Goal: Transaction & Acquisition: Download file/media

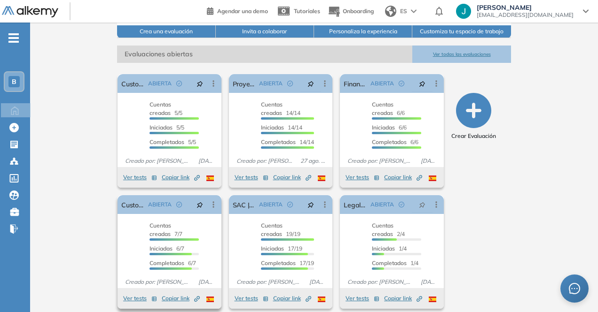
click at [162, 295] on span "Copiar link Created by potrace 1.16, written by [PERSON_NAME] [DATE]-[DATE]" at bounding box center [181, 299] width 38 height 8
click at [123, 293] on button "Ver tests" at bounding box center [140, 298] width 34 height 11
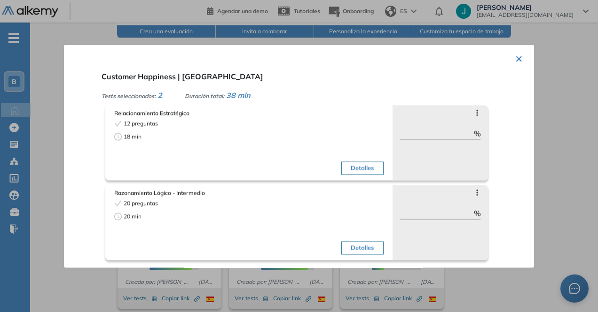
click at [522, 56] on div "× Customer Happiness | Colombia Tests seleccionados: 2 Duración total: 38 min R…" at bounding box center [299, 156] width 470 height 223
click at [515, 51] on button "×" at bounding box center [519, 57] width 8 height 18
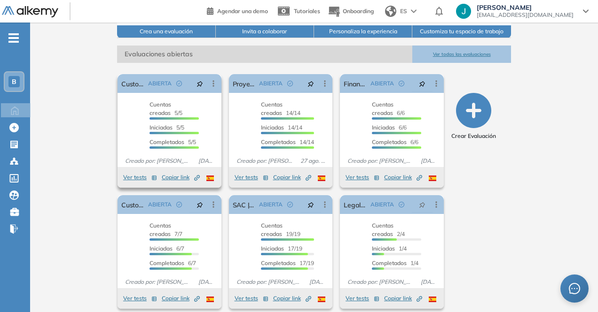
click at [123, 172] on button "Ver tests" at bounding box center [140, 177] width 34 height 11
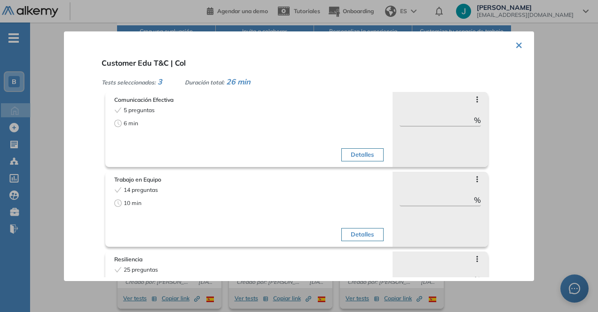
click at [515, 42] on button "×" at bounding box center [519, 44] width 8 height 18
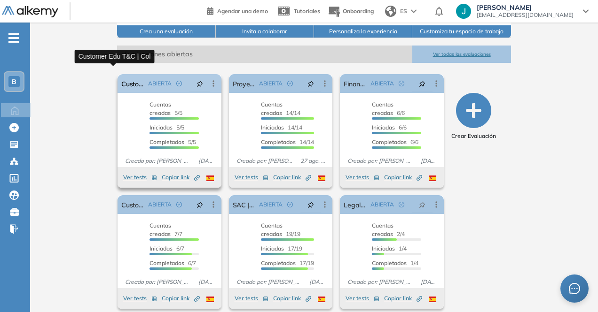
click at [124, 74] on link "Customer Edu T&C | Col" at bounding box center [132, 83] width 23 height 19
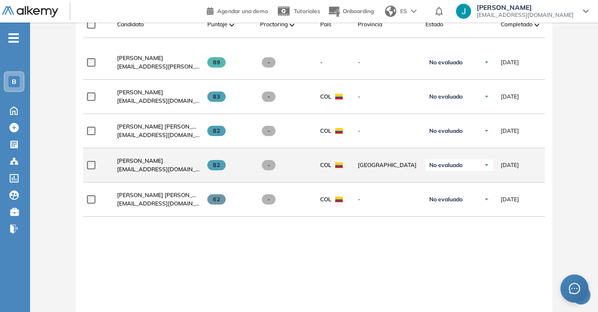
scroll to position [329, 0]
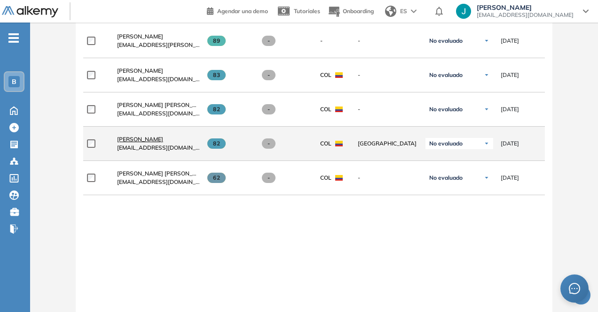
click at [123, 143] on span "[PERSON_NAME]" at bounding box center [140, 139] width 46 height 7
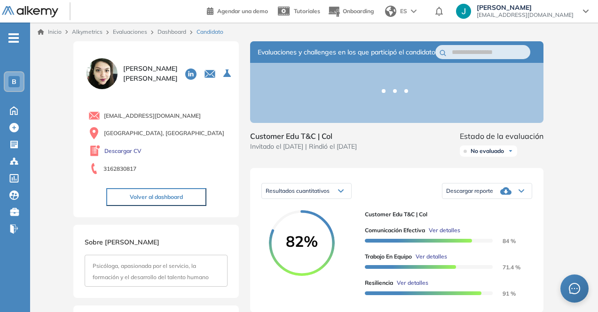
click at [506, 201] on div "Descargar reporte" at bounding box center [486, 191] width 89 height 19
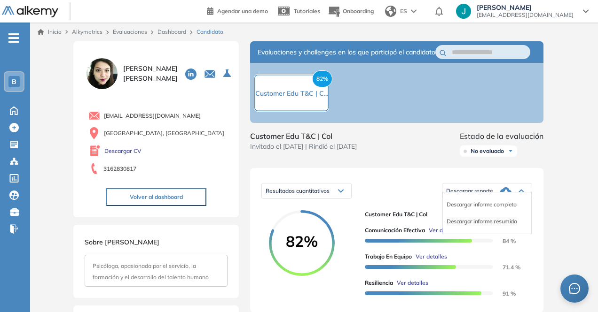
click at [489, 226] on li "Descargar informe resumido" at bounding box center [481, 221] width 70 height 9
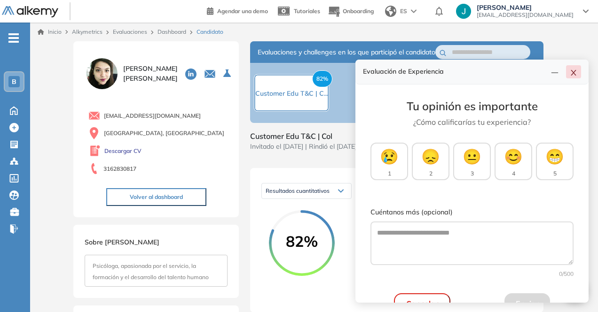
click at [571, 73] on icon "close" at bounding box center [573, 73] width 8 height 8
